Goal: Find specific page/section: Find specific page/section

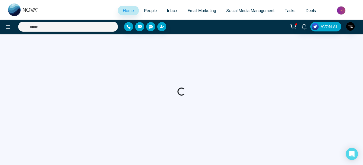
select select "*"
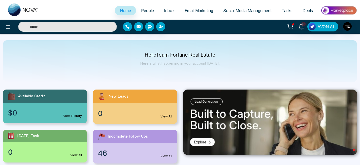
click at [193, 11] on span "Email Marketing" at bounding box center [199, 10] width 28 height 5
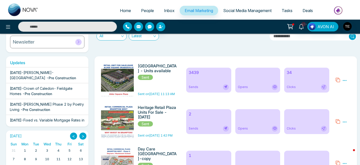
scroll to position [49, 0]
